Goal: Task Accomplishment & Management: Complete application form

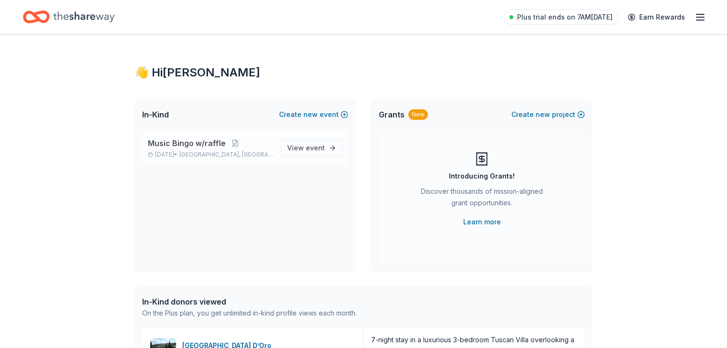
click at [191, 149] on span "Music Bingo w/raffle" at bounding box center [187, 142] width 78 height 11
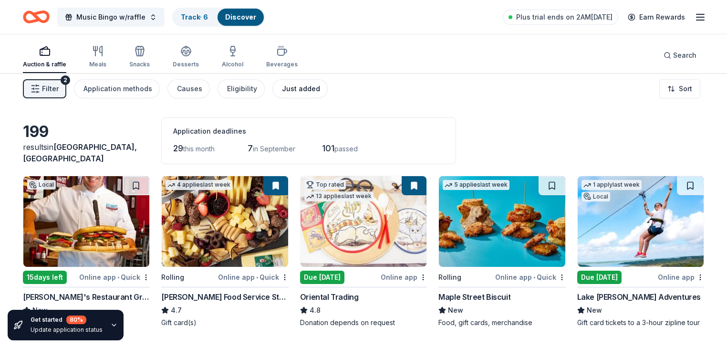
click at [320, 94] on div "Just added" at bounding box center [301, 88] width 38 height 11
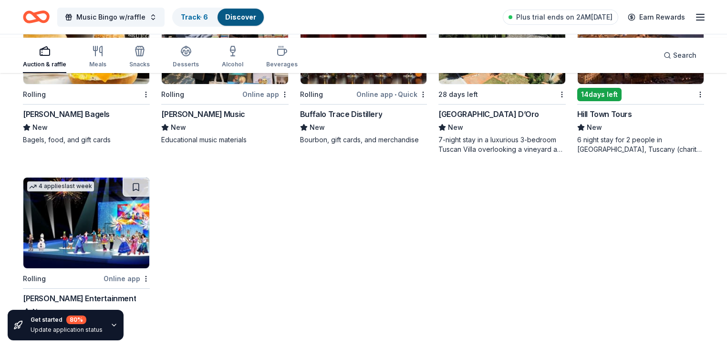
scroll to position [719, 0]
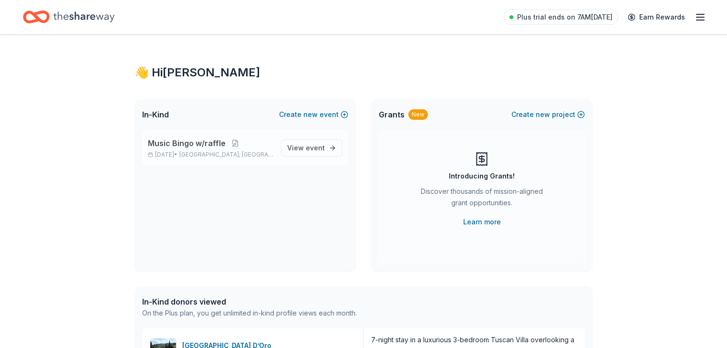
click at [191, 149] on span "Music Bingo w/raffle" at bounding box center [187, 142] width 78 height 11
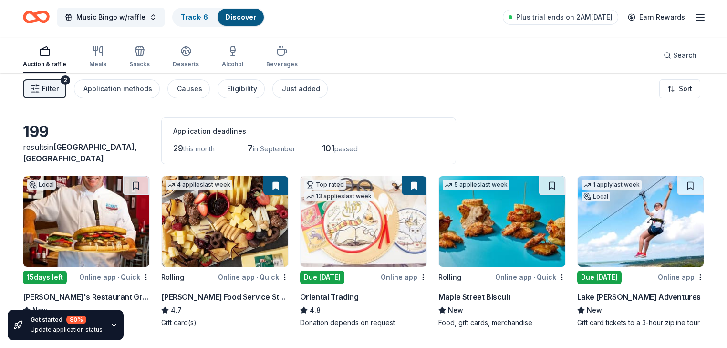
click at [48, 21] on icon "Home" at bounding box center [40, 17] width 15 height 10
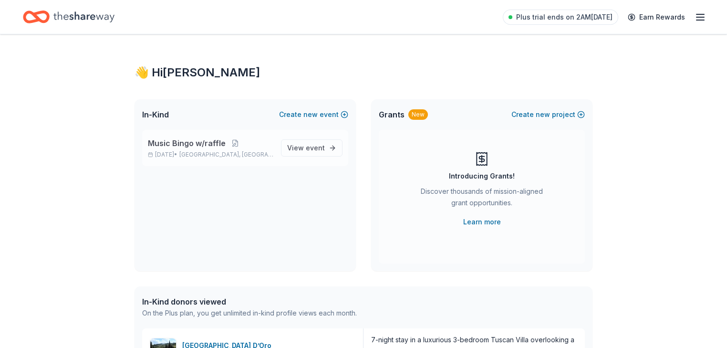
click at [193, 149] on span "Music Bingo w/raffle" at bounding box center [187, 142] width 78 height 11
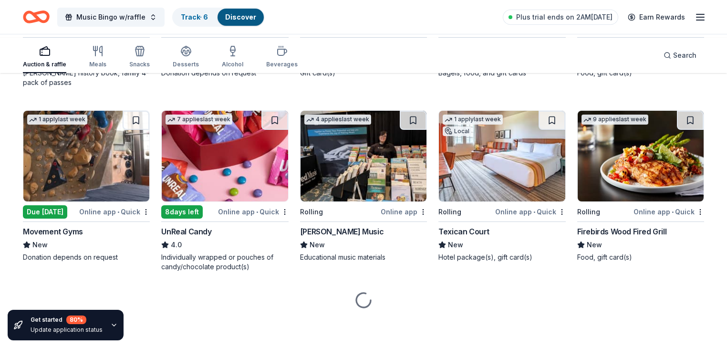
scroll to position [2198, 0]
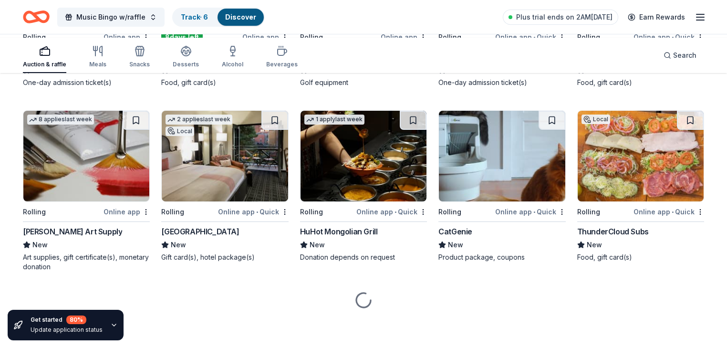
scroll to position [3300, 0]
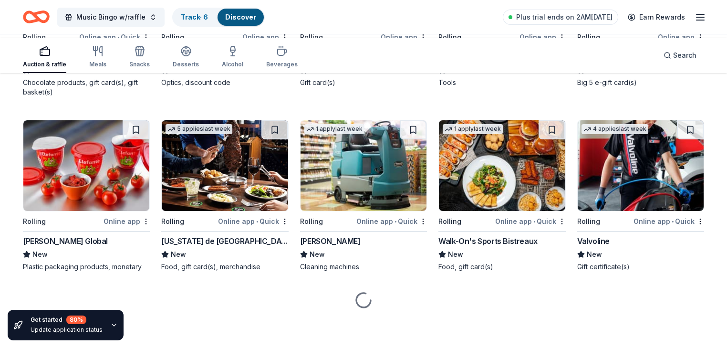
scroll to position [4897, 0]
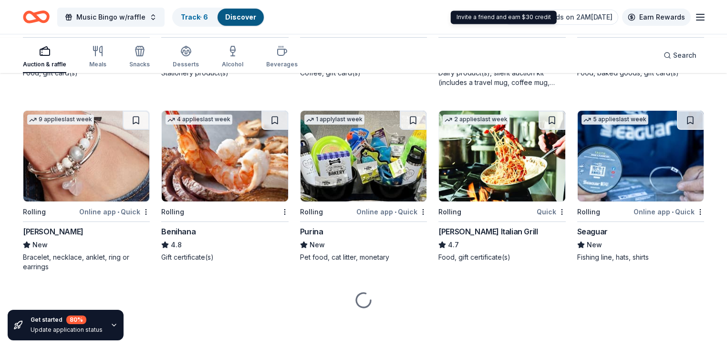
click at [622, 21] on link "Earn Rewards" at bounding box center [656, 17] width 69 height 17
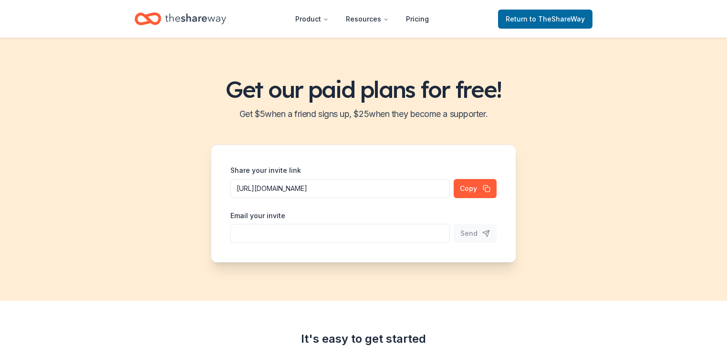
click at [676, 17] on header "Product Resources Pricing Return to TheShareWay" at bounding box center [363, 19] width 727 height 38
click at [535, 19] on span "to TheShareWay" at bounding box center [556, 19] width 55 height 8
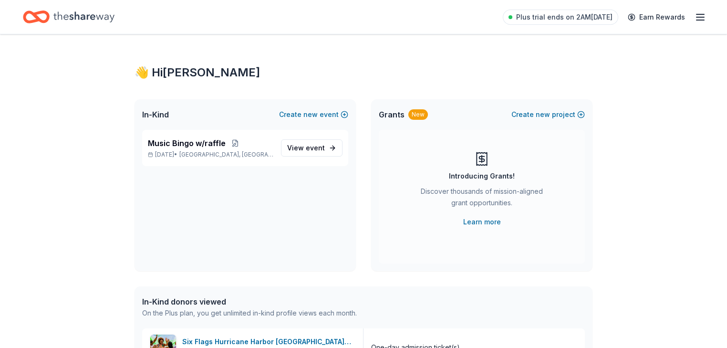
click at [694, 17] on icon "button" at bounding box center [699, 16] width 11 height 11
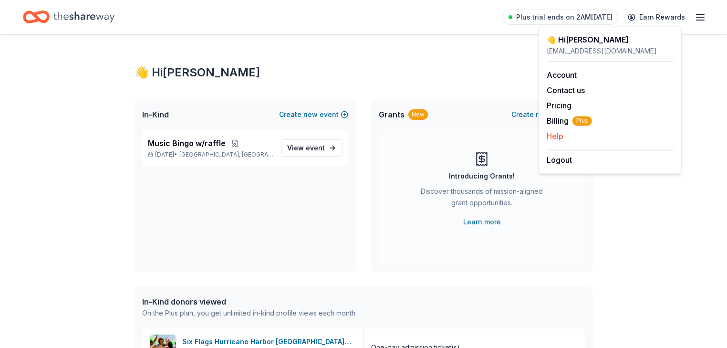
click at [563, 142] on button "Help" at bounding box center [554, 135] width 17 height 11
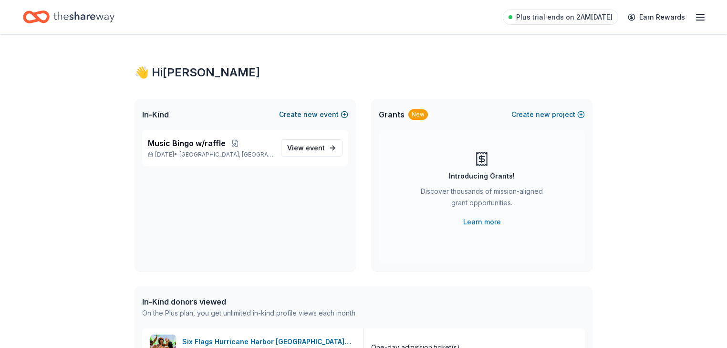
click at [308, 120] on button "Create new event" at bounding box center [313, 114] width 69 height 11
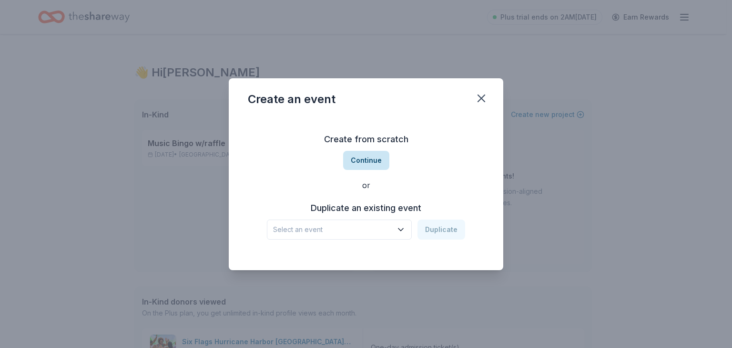
click at [374, 162] on button "Continue" at bounding box center [366, 160] width 46 height 19
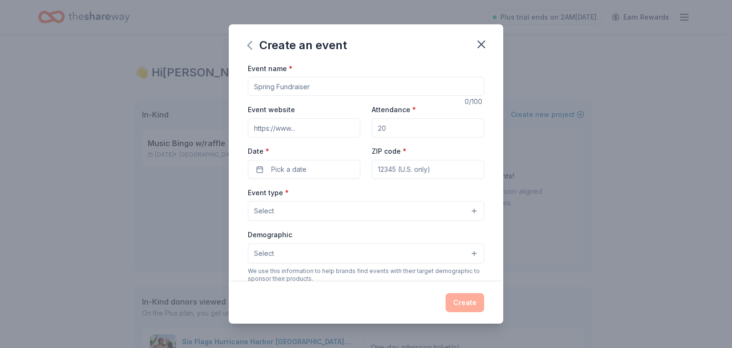
click at [242, 53] on icon "button" at bounding box center [249, 45] width 15 height 15
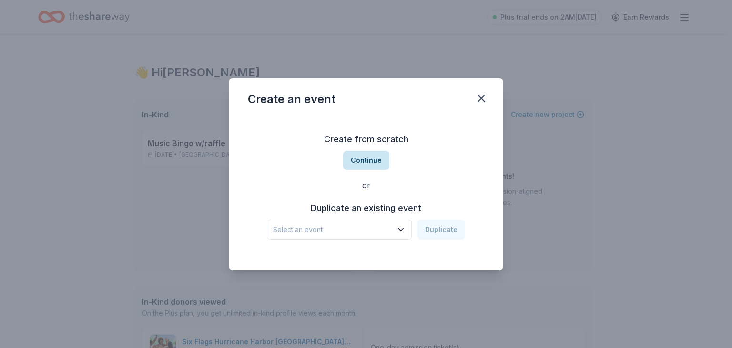
click at [371, 152] on button "Continue" at bounding box center [366, 160] width 46 height 19
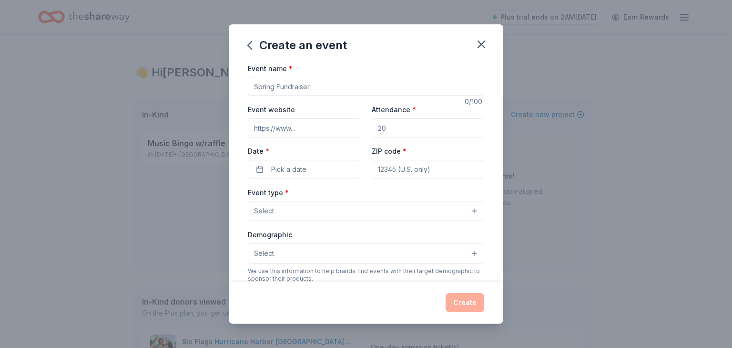
click at [293, 96] on input "Event name *" at bounding box center [366, 86] width 237 height 19
type input "MUSIC BINGO w/Raffle"
click at [412, 137] on input "Attendance *" at bounding box center [428, 127] width 113 height 19
drag, startPoint x: 412, startPoint y: 155, endPoint x: 291, endPoint y: 142, distance: 121.8
click at [291, 142] on div "Event website Attendance * Date * Pick a date ZIP code *" at bounding box center [366, 140] width 237 height 75
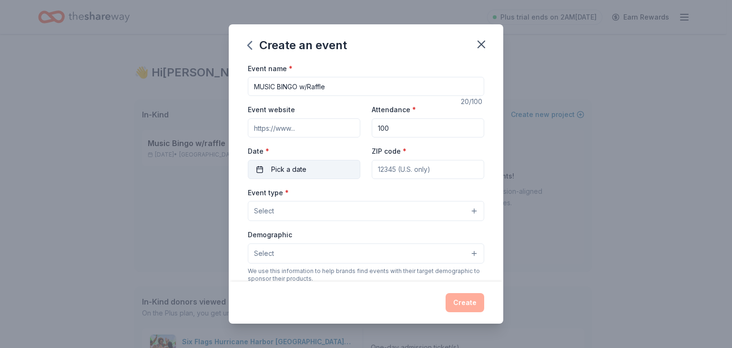
type input "100"
click at [271, 175] on span "Pick a date" at bounding box center [288, 169] width 35 height 11
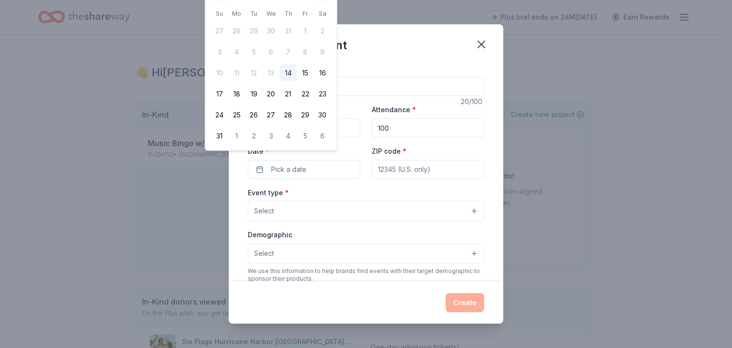
click at [504, 81] on div "Event name * MUSIC BINGO w/Raffle 20 /100 Event website Attendance * 100 Date *…" at bounding box center [366, 171] width 275 height 219
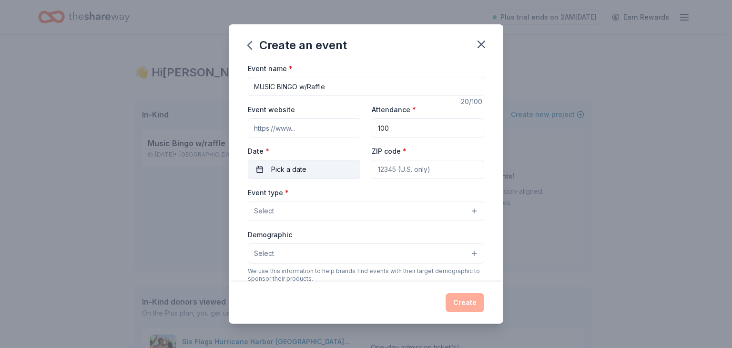
drag, startPoint x: 308, startPoint y: 211, endPoint x: 313, endPoint y: 211, distance: 5.3
click at [309, 179] on button "Pick a date" at bounding box center [304, 169] width 113 height 19
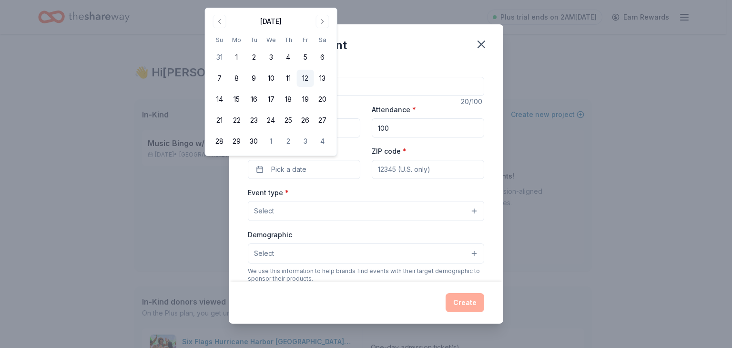
click at [314, 87] on button "12" at bounding box center [305, 78] width 17 height 17
click at [448, 179] on input "ZIP code *" at bounding box center [428, 169] width 113 height 19
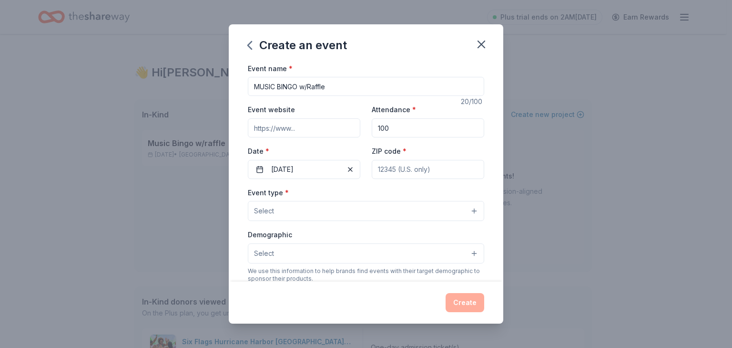
type input "75006"
type input "2501 Fountain Cove"
type input "Fountain Cove"
click at [271, 221] on button "Select" at bounding box center [366, 211] width 237 height 20
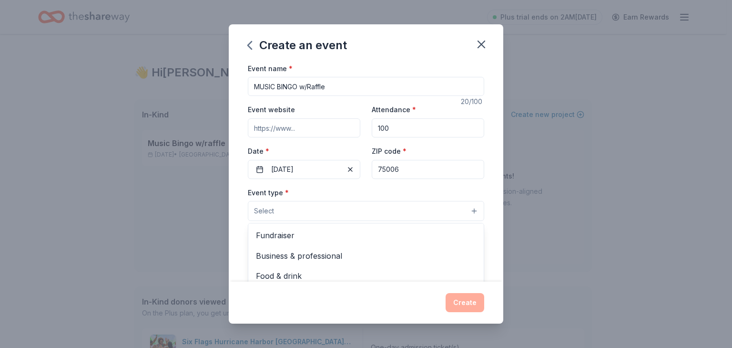
click at [269, 221] on button "Select" at bounding box center [366, 211] width 237 height 20
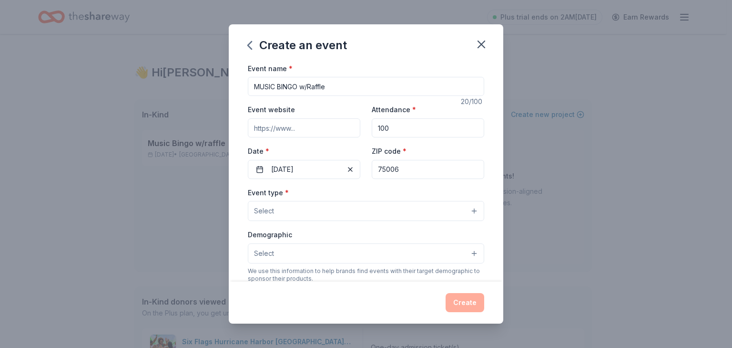
click at [467, 221] on button "Select" at bounding box center [366, 211] width 237 height 20
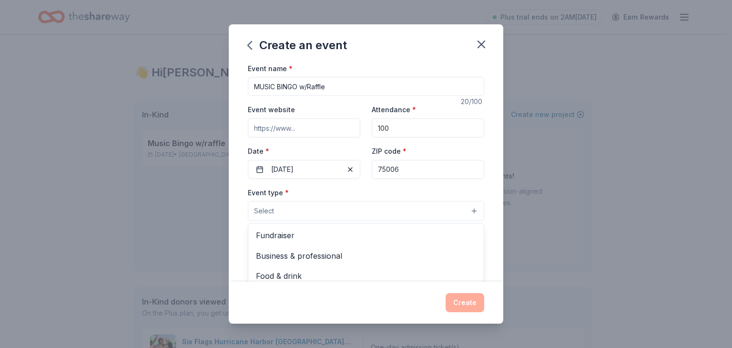
click at [271, 221] on button "Select" at bounding box center [366, 211] width 237 height 20
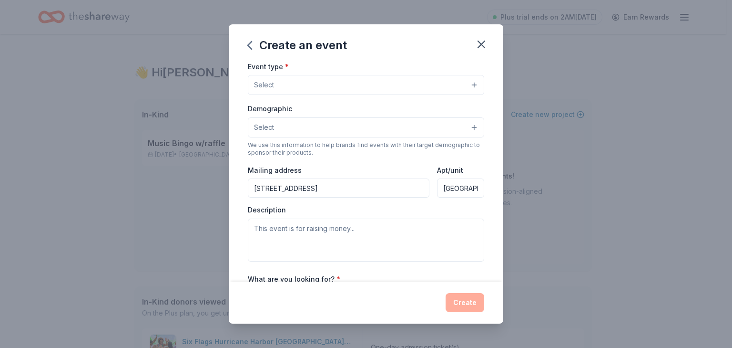
scroll to position [114, 0]
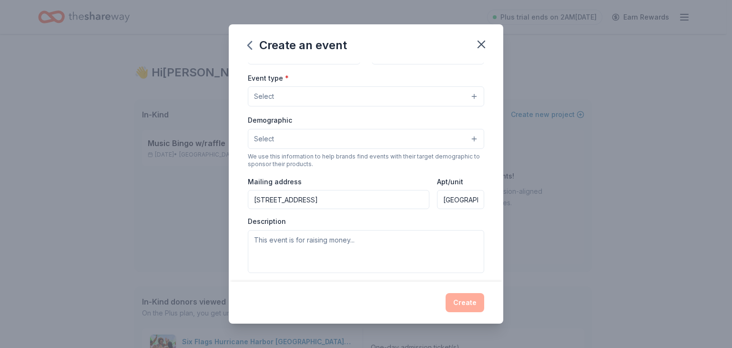
click at [413, 106] on button "Select" at bounding box center [366, 96] width 237 height 20
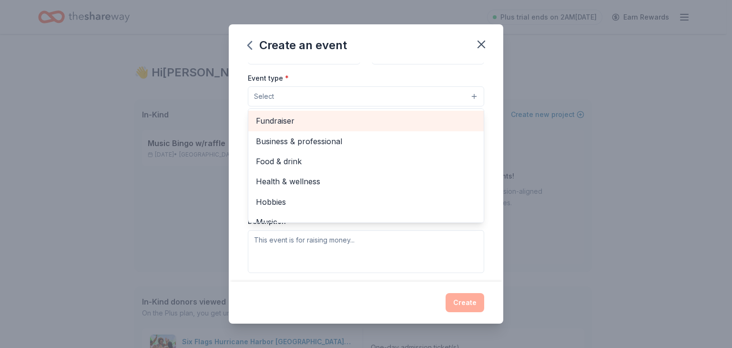
click at [272, 127] on span "Fundraiser" at bounding box center [366, 120] width 220 height 12
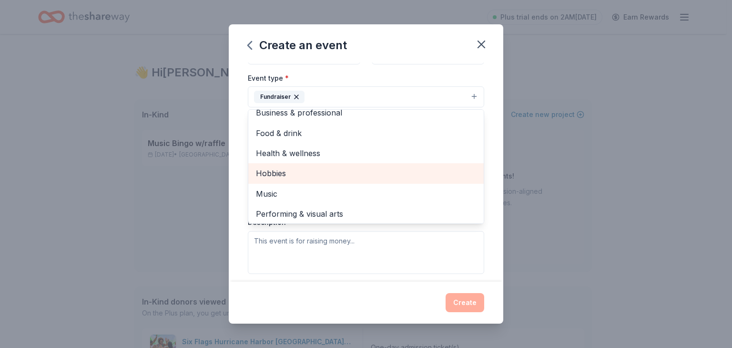
scroll to position [14, 0]
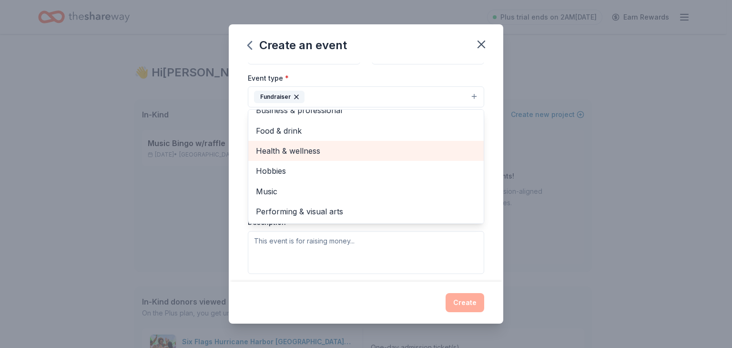
click at [277, 157] on span "Health & wellness" at bounding box center [366, 150] width 220 height 12
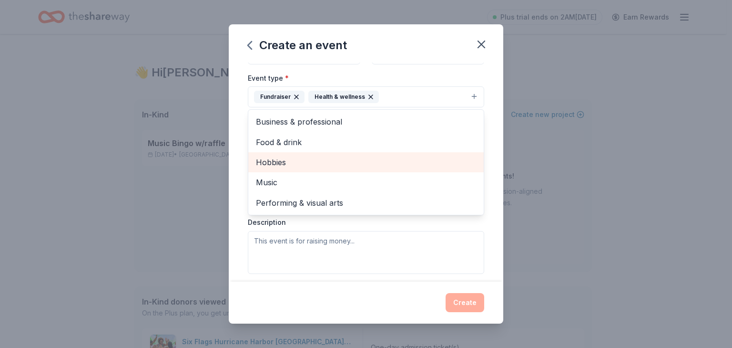
scroll to position [0, 0]
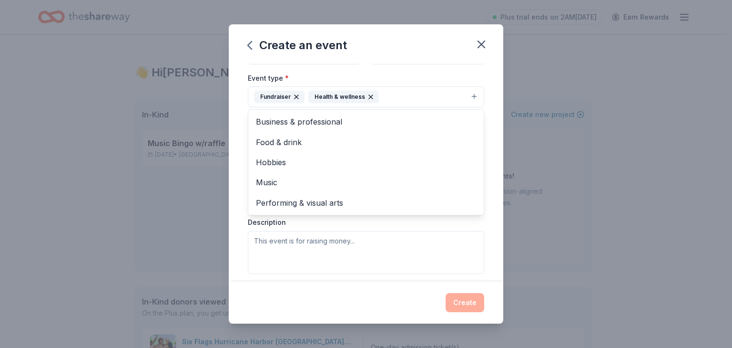
click at [369, 99] on icon "button" at bounding box center [371, 97] width 4 height 4
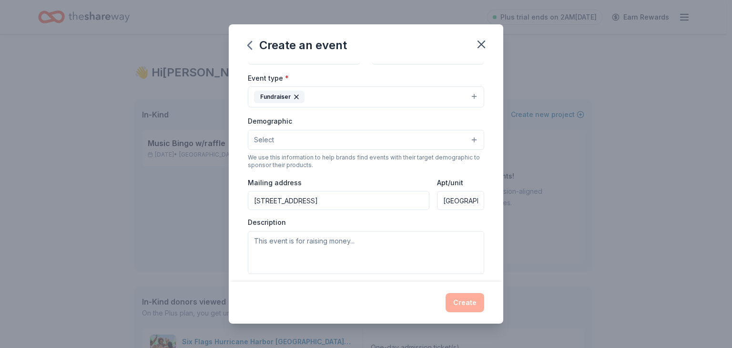
click at [349, 150] on button "Select" at bounding box center [366, 140] width 237 height 20
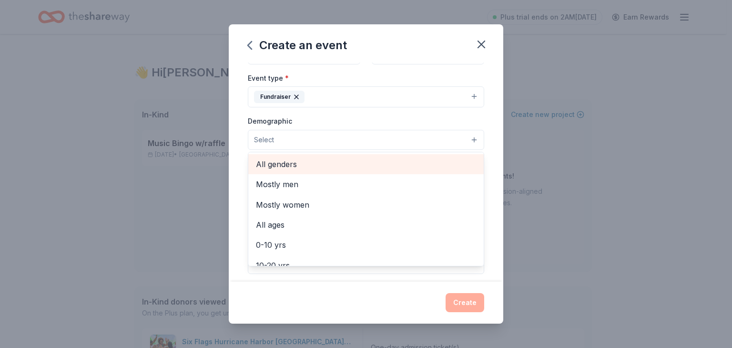
click at [270, 170] on span "All genders" at bounding box center [366, 164] width 220 height 12
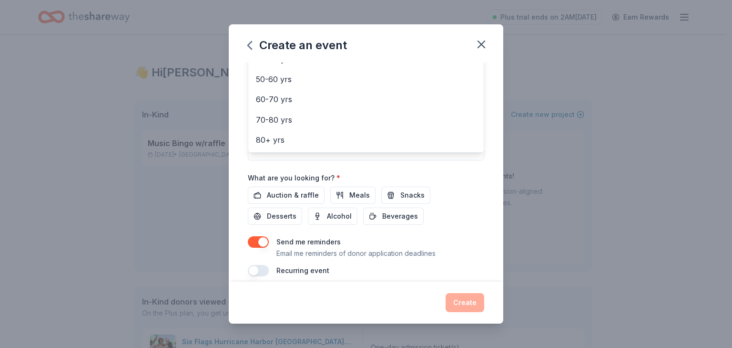
scroll to position [305, 0]
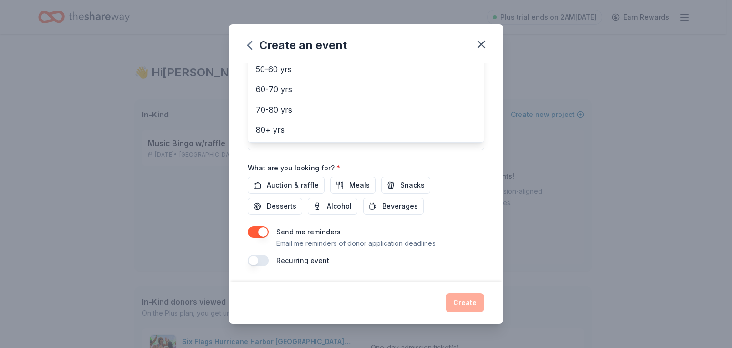
click at [485, 189] on div "Event name * MUSIC BINGO w/Raffle 20 /100 Event website Attendance * 100 Date *…" at bounding box center [366, 45] width 237 height 443
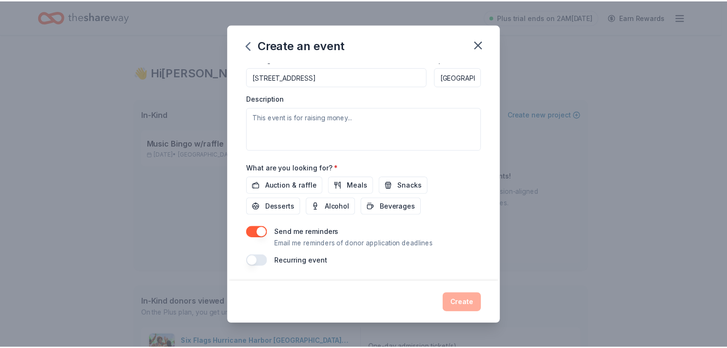
scroll to position [292, 0]
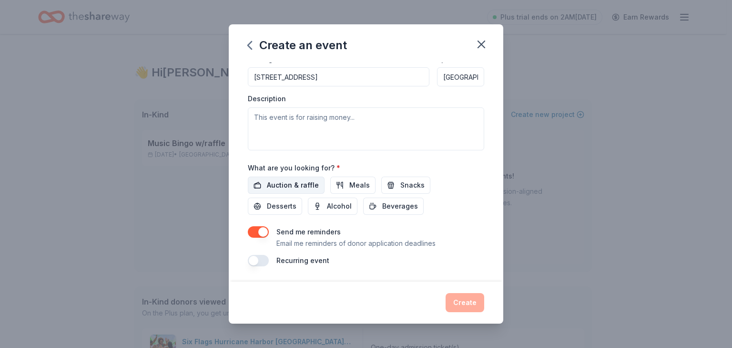
click at [267, 191] on span "Auction & raffle" at bounding box center [293, 184] width 52 height 11
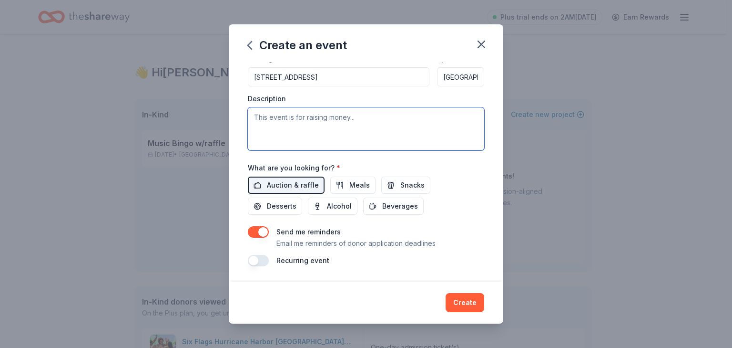
click at [248, 144] on textarea at bounding box center [366, 128] width 237 height 43
drag, startPoint x: 511, startPoint y: 52, endPoint x: 403, endPoint y: 31, distance: 110.1
click at [485, 48] on icon "button" at bounding box center [481, 44] width 7 height 7
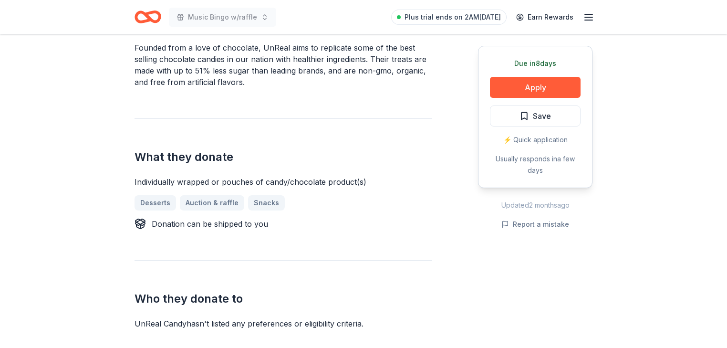
scroll to position [305, 0]
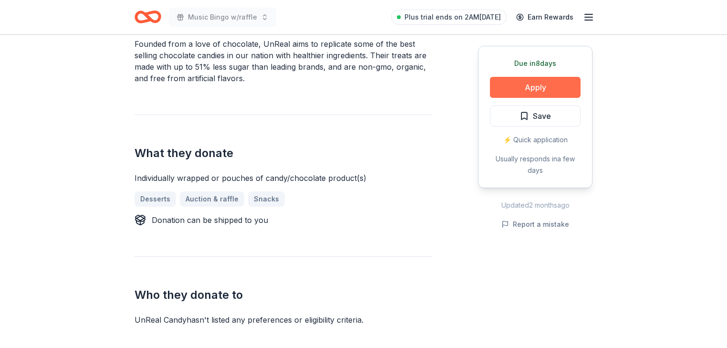
click at [519, 98] on button "Apply" at bounding box center [535, 87] width 91 height 21
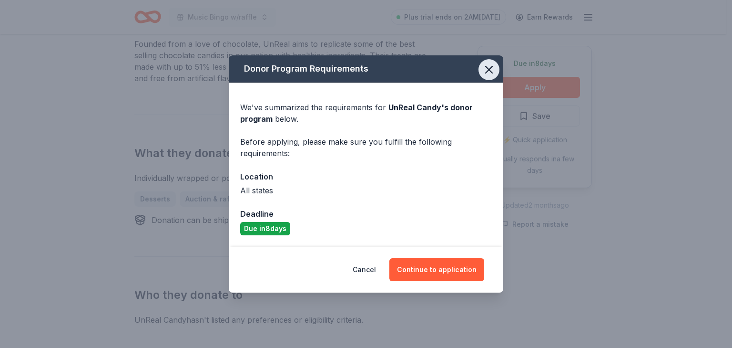
click at [493, 66] on icon "button" at bounding box center [489, 69] width 7 height 7
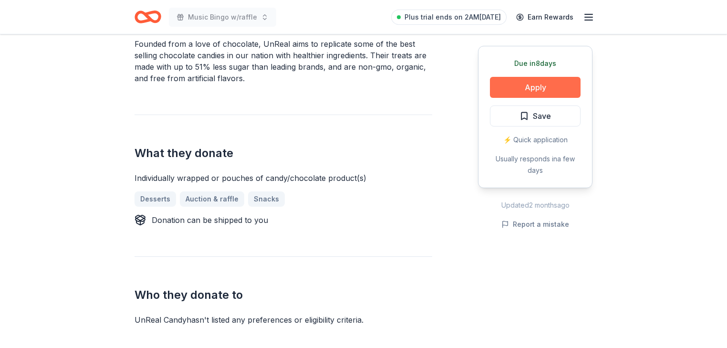
click at [517, 98] on button "Apply" at bounding box center [535, 87] width 91 height 21
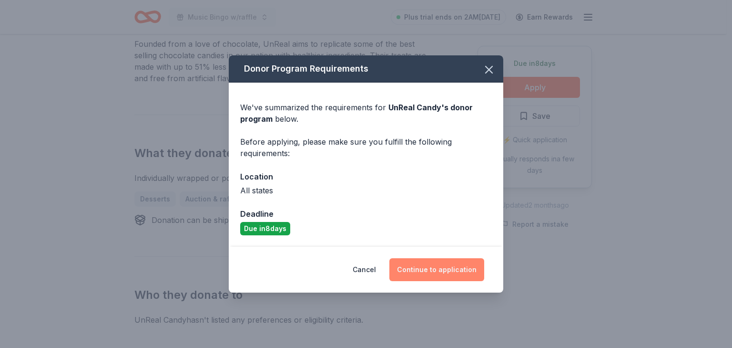
click at [477, 281] on button "Continue to application" at bounding box center [437, 269] width 95 height 23
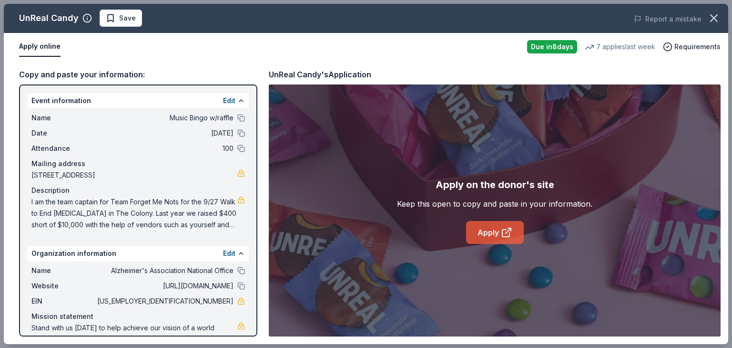
click at [486, 244] on link "Apply" at bounding box center [495, 232] width 58 height 23
click at [711, 25] on icon "button" at bounding box center [714, 17] width 13 height 13
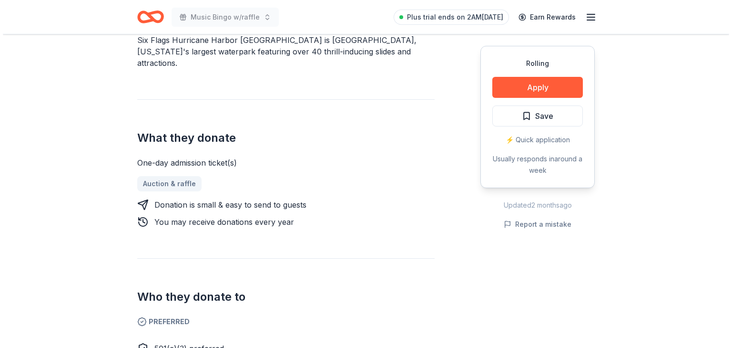
scroll to position [381, 0]
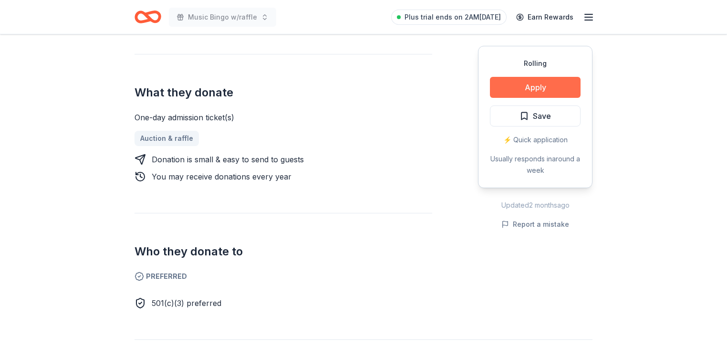
click at [502, 98] on button "Apply" at bounding box center [535, 87] width 91 height 21
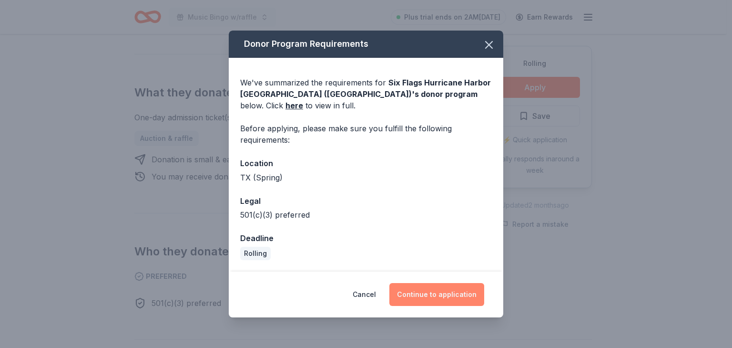
click at [462, 289] on button "Continue to application" at bounding box center [437, 294] width 95 height 23
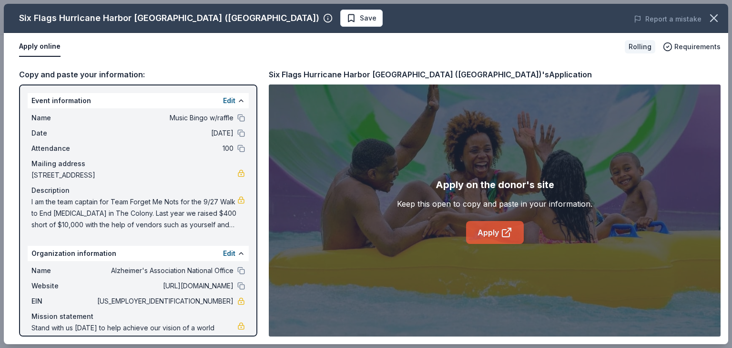
click at [487, 244] on link "Apply" at bounding box center [495, 232] width 58 height 23
